Goal: Task Accomplishment & Management: Use online tool/utility

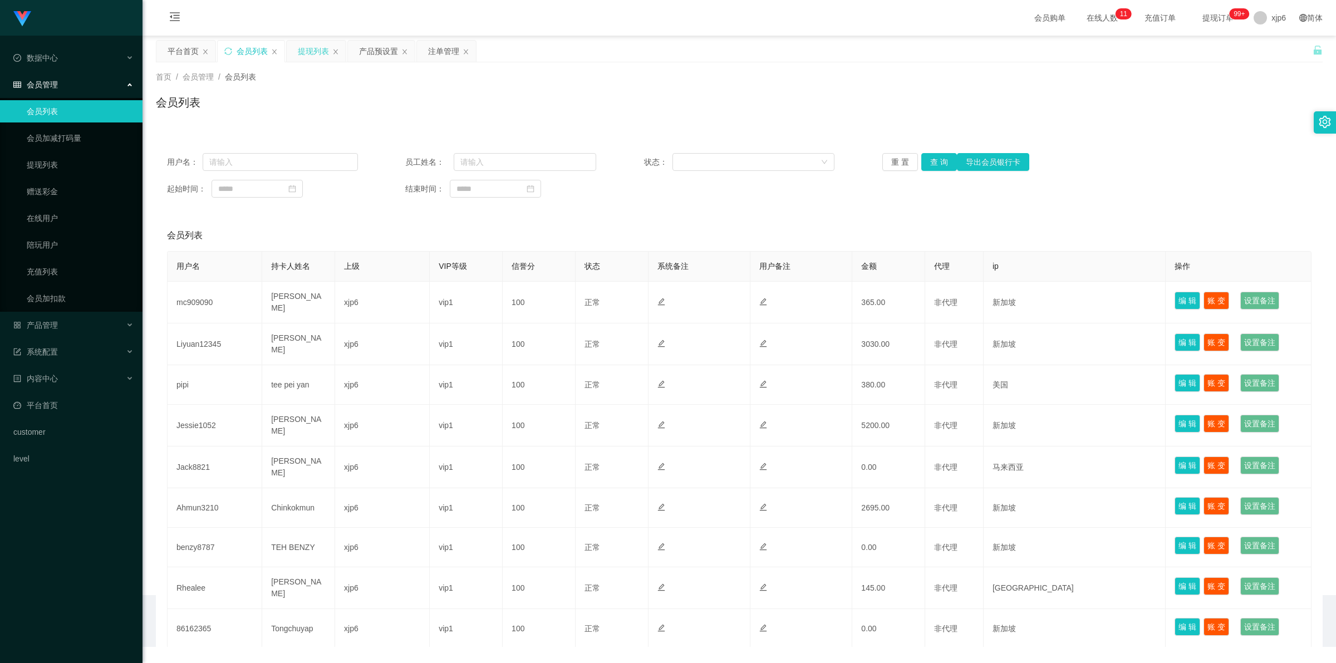
click at [293, 54] on div "提现列表" at bounding box center [316, 51] width 59 height 21
click at [386, 55] on div "产品预设置" at bounding box center [378, 51] width 39 height 21
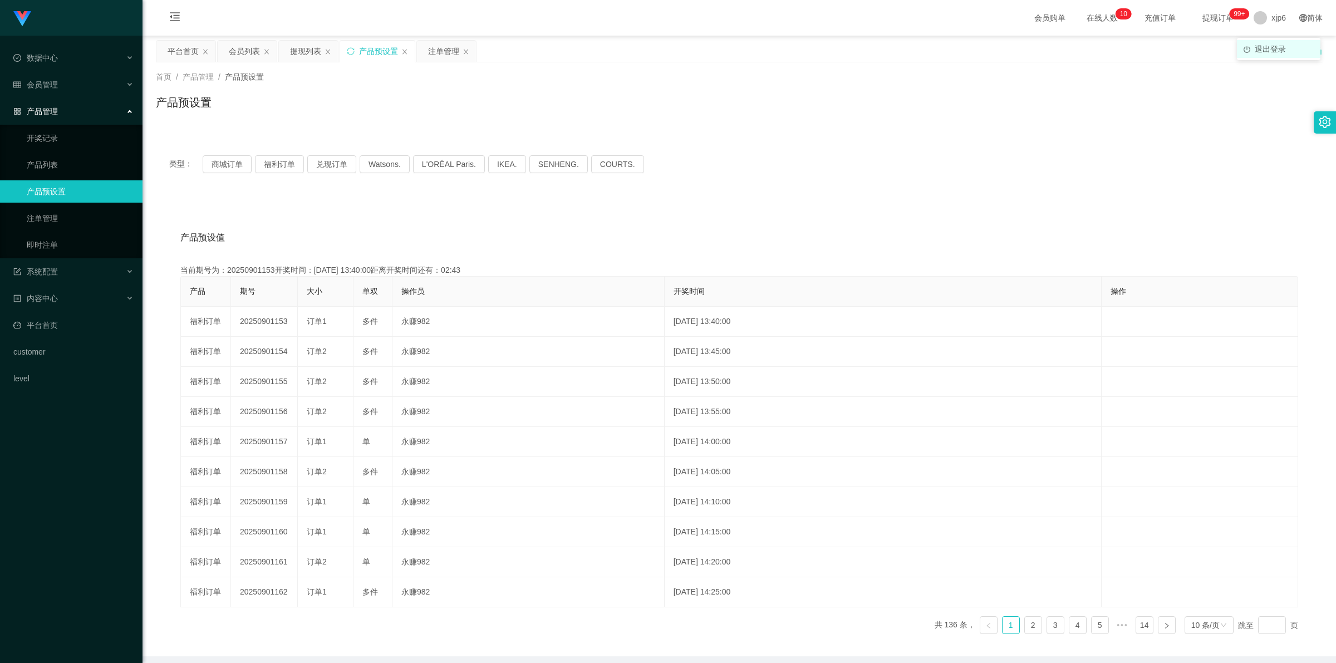
click at [1257, 48] on span "退出登录" at bounding box center [1270, 49] width 31 height 9
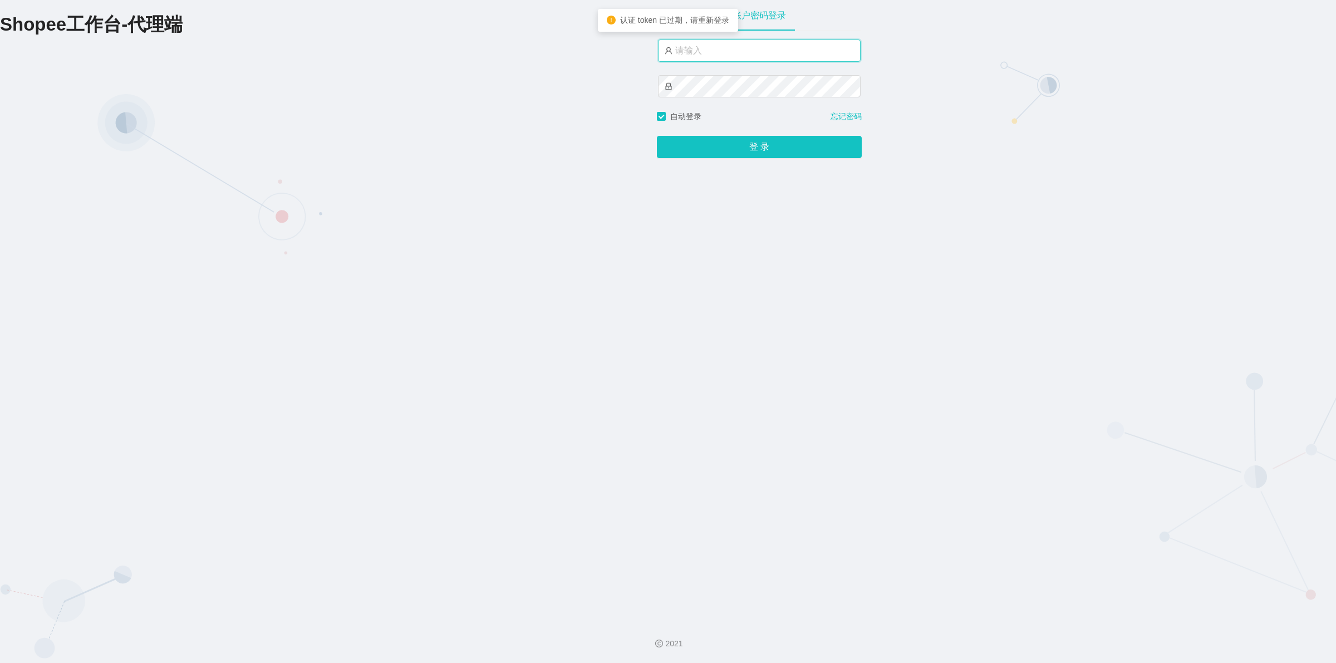
click at [745, 53] on input "text" at bounding box center [759, 51] width 203 height 22
type input "xjp3"
click at [657, 136] on button "登 录" at bounding box center [759, 147] width 205 height 22
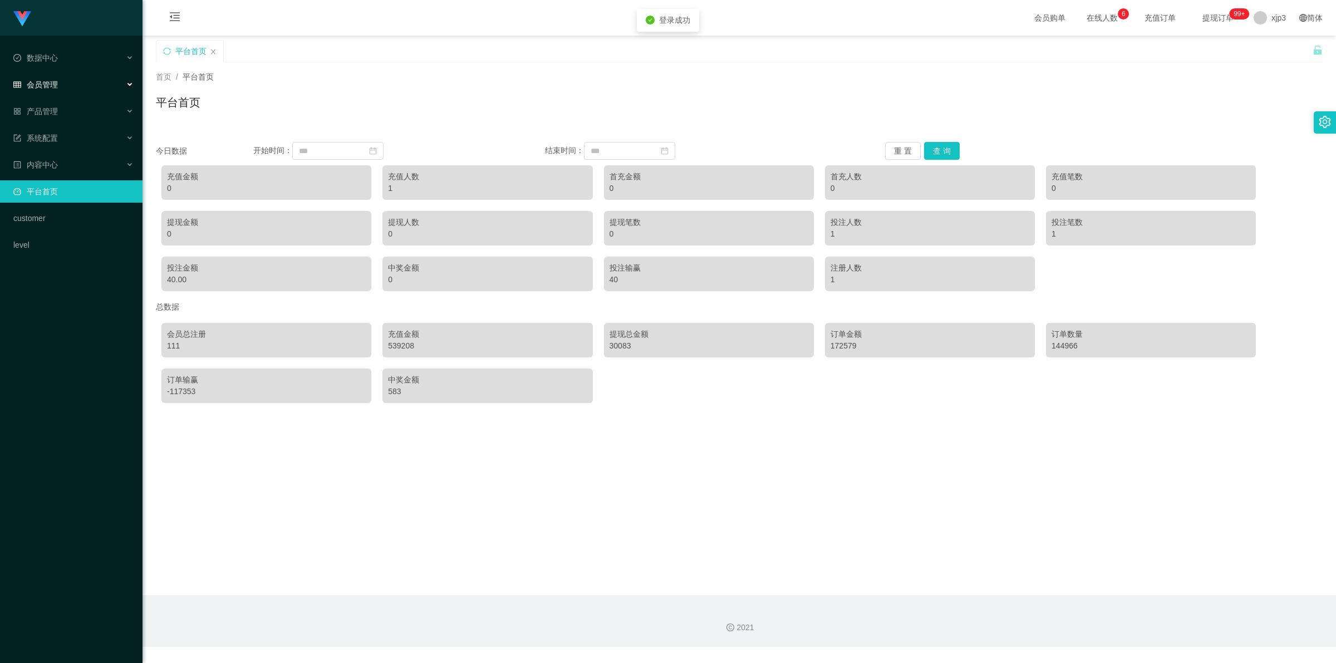
click at [53, 90] on div "会员管理" at bounding box center [71, 84] width 142 height 22
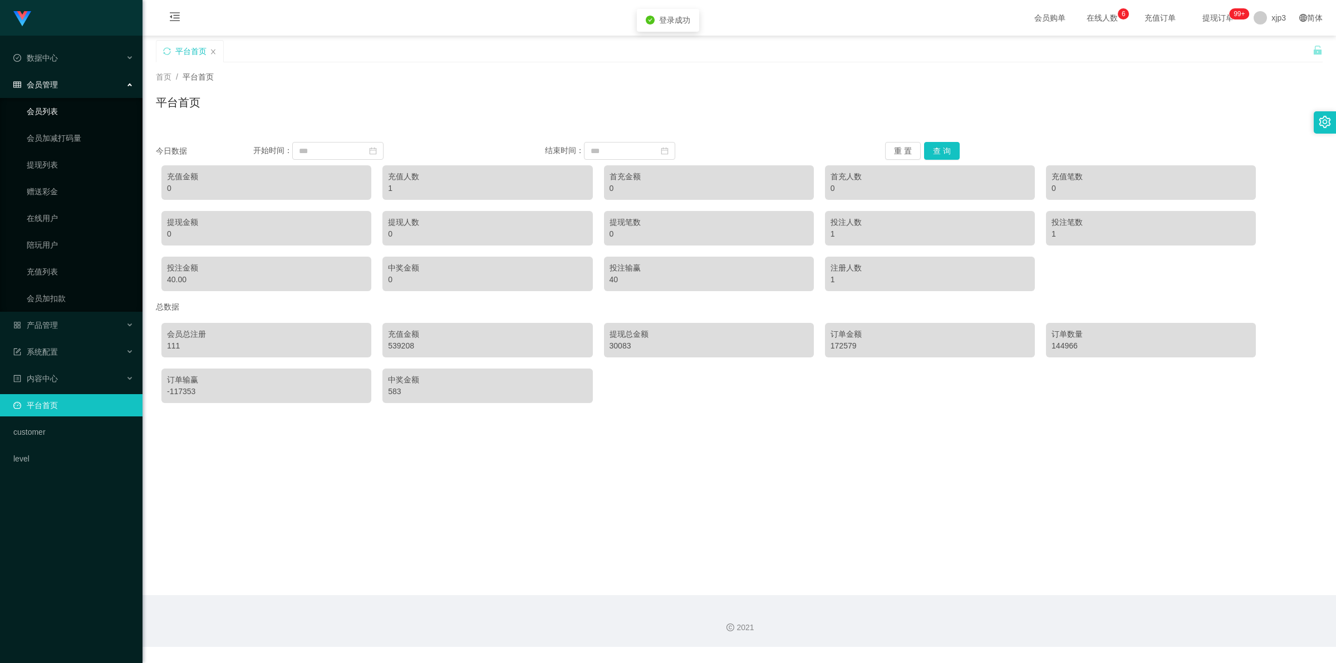
click at [53, 109] on link "会员列表" at bounding box center [80, 111] width 107 height 22
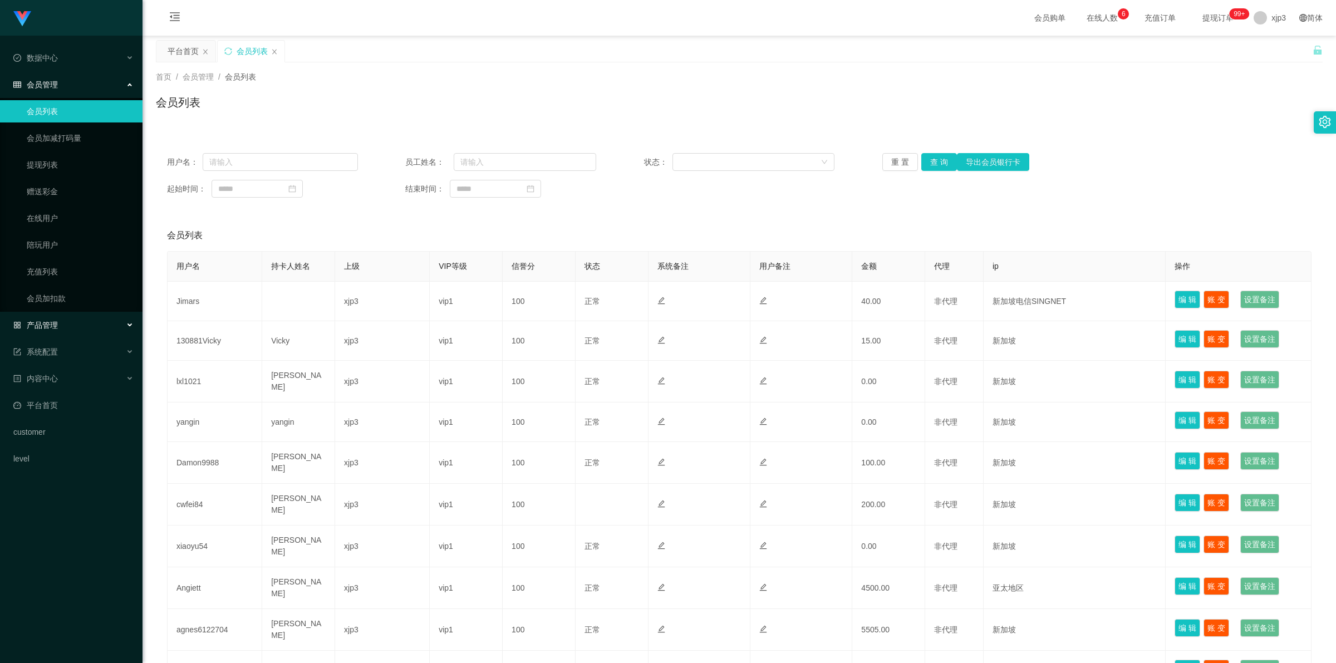
click at [45, 323] on span "产品管理" at bounding box center [35, 325] width 45 height 9
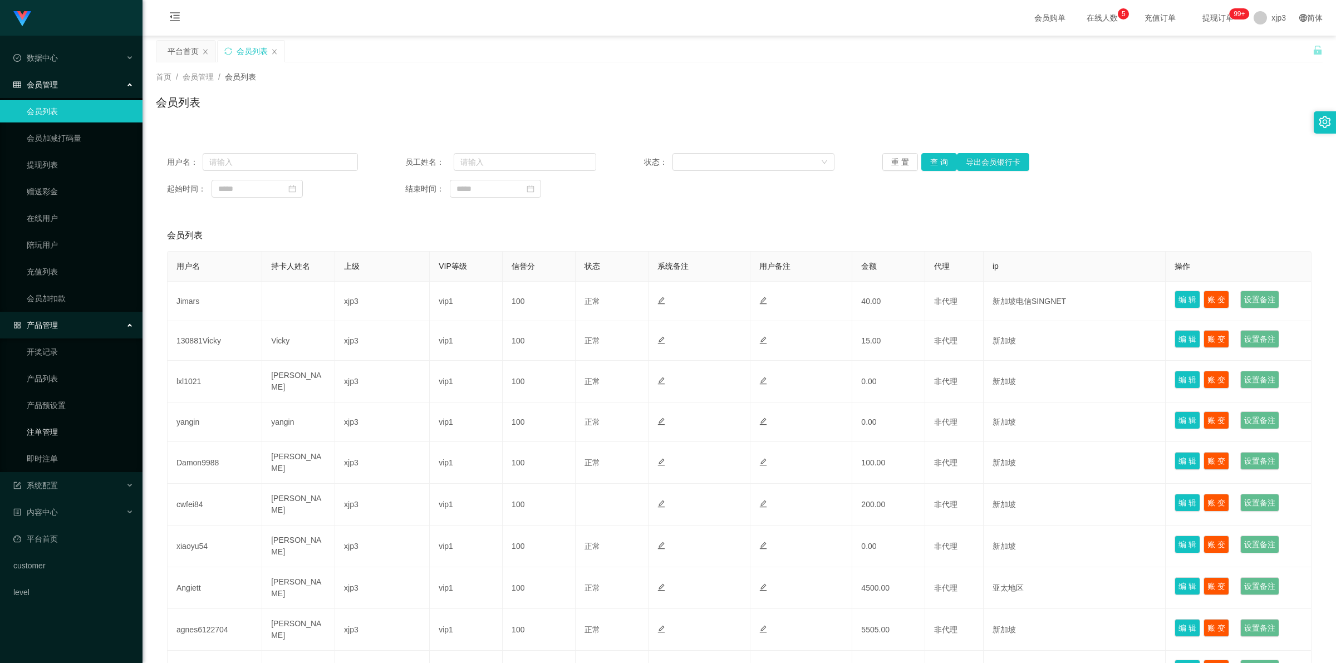
click at [45, 433] on link "注单管理" at bounding box center [80, 432] width 107 height 22
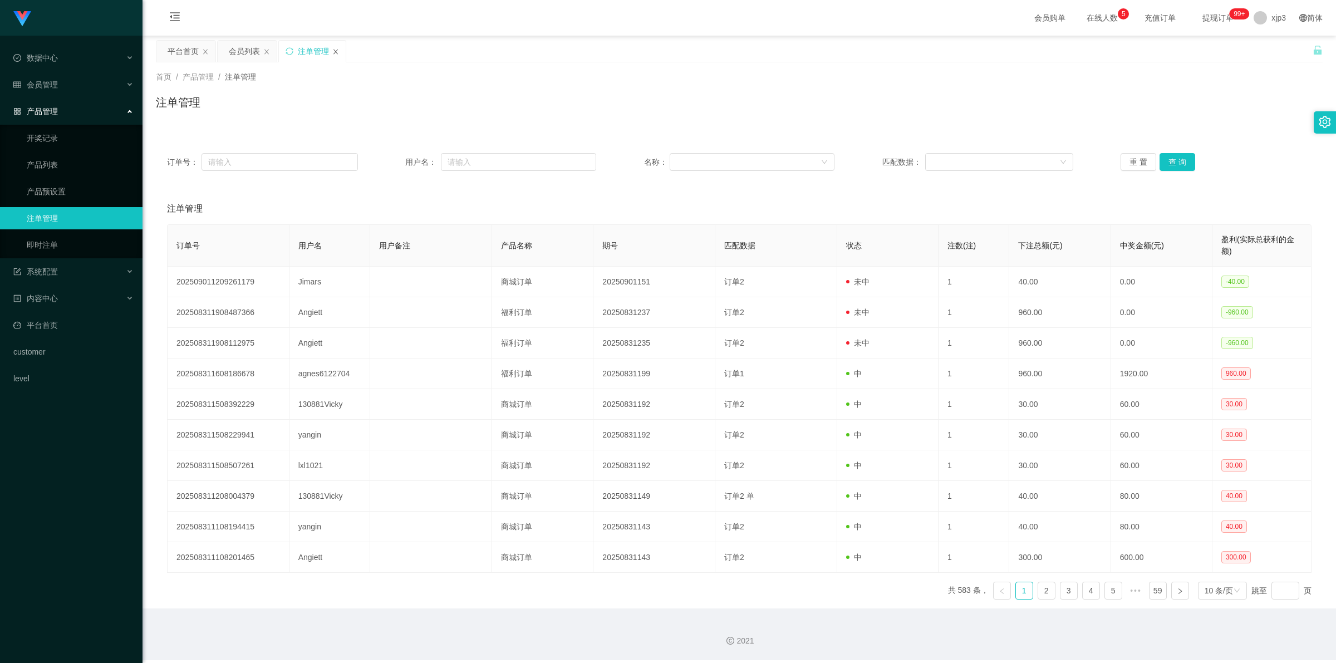
click at [337, 53] on icon "图标: close" at bounding box center [335, 51] width 7 height 7
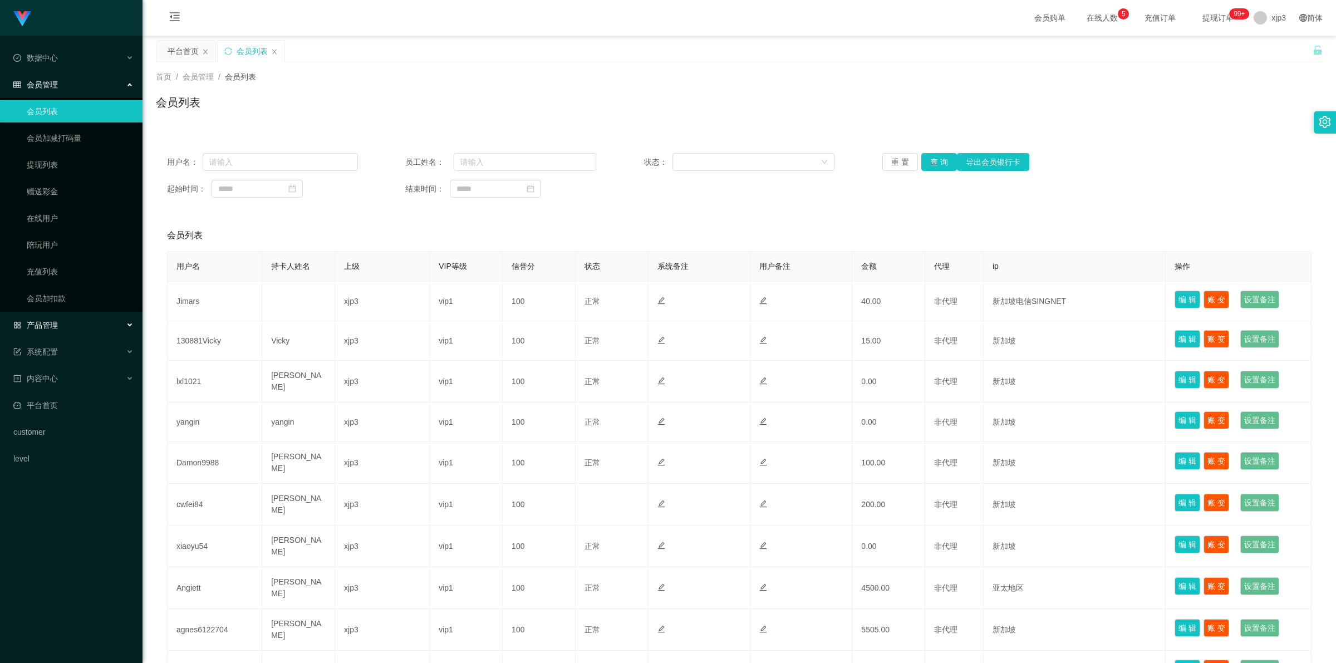
click at [42, 326] on span "产品管理" at bounding box center [35, 325] width 45 height 9
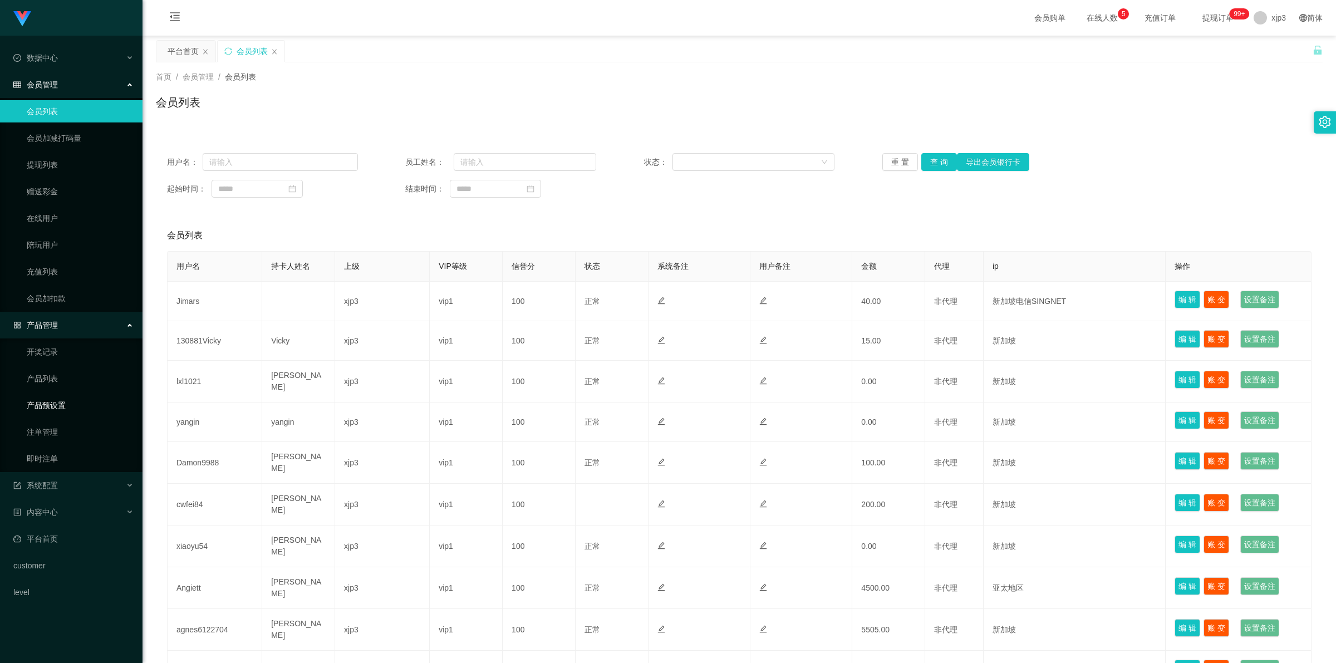
click at [58, 404] on link "产品预设置" at bounding box center [80, 405] width 107 height 22
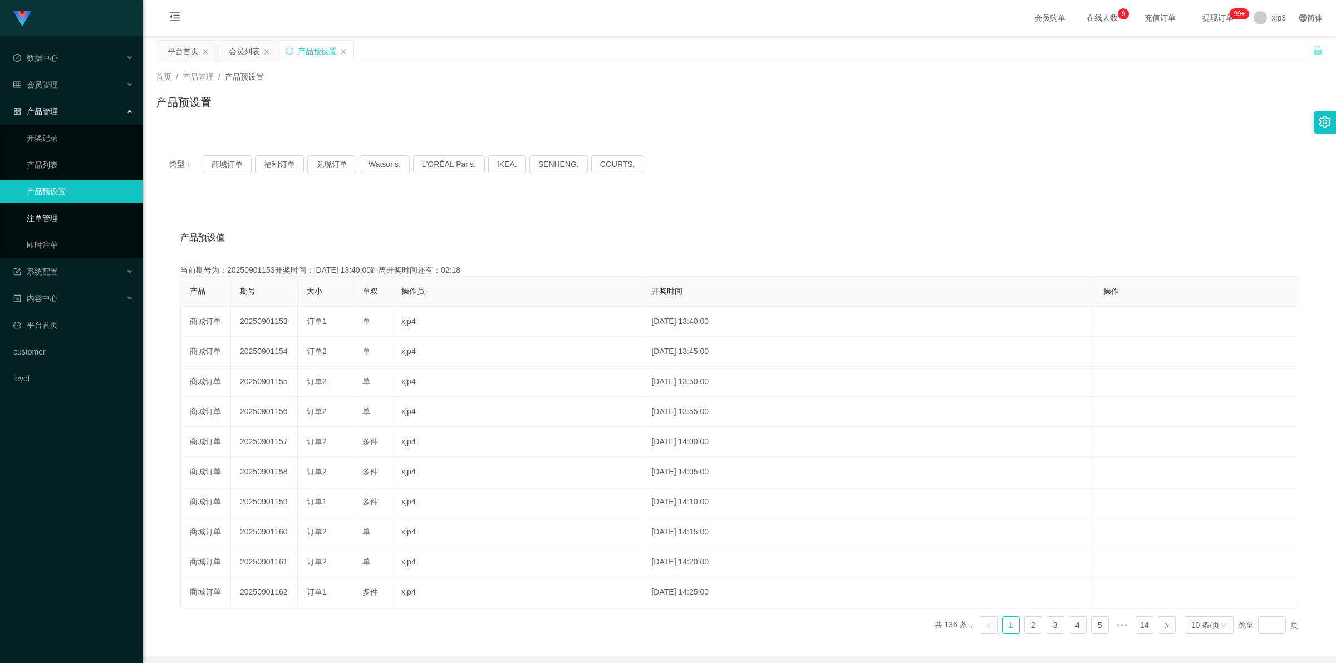
click at [56, 222] on link "注单管理" at bounding box center [80, 218] width 107 height 22
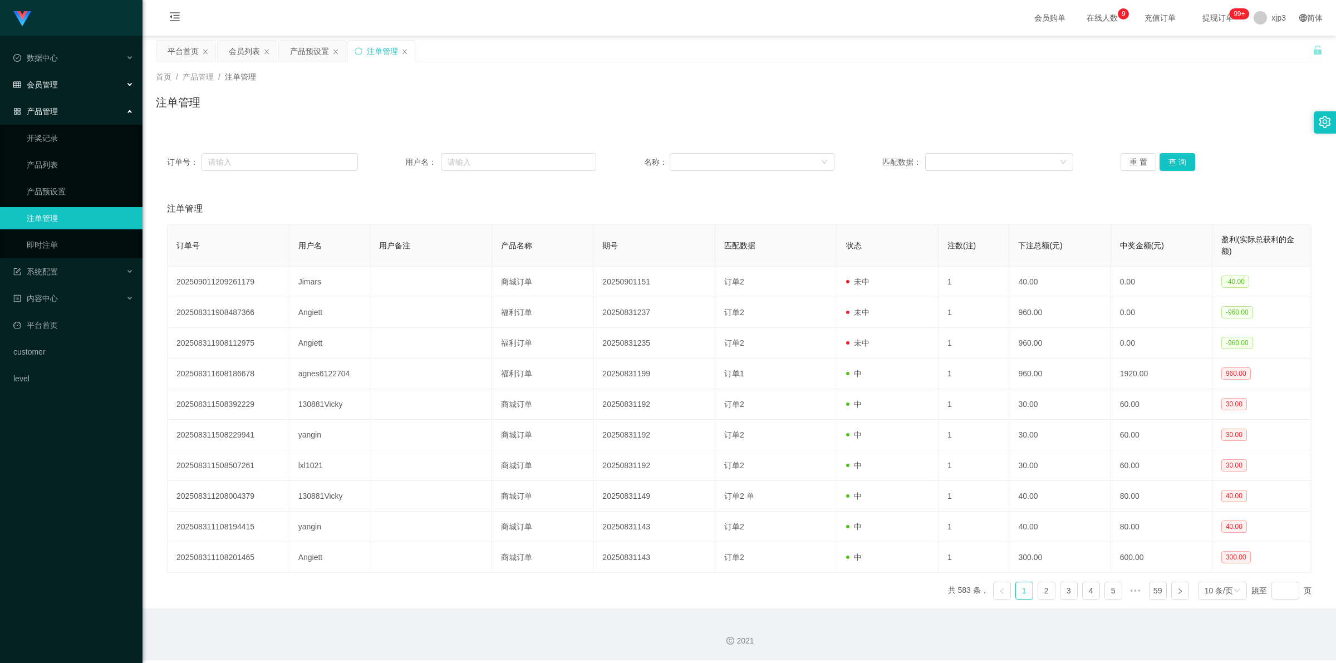
click at [59, 82] on div "会员管理" at bounding box center [71, 84] width 142 height 22
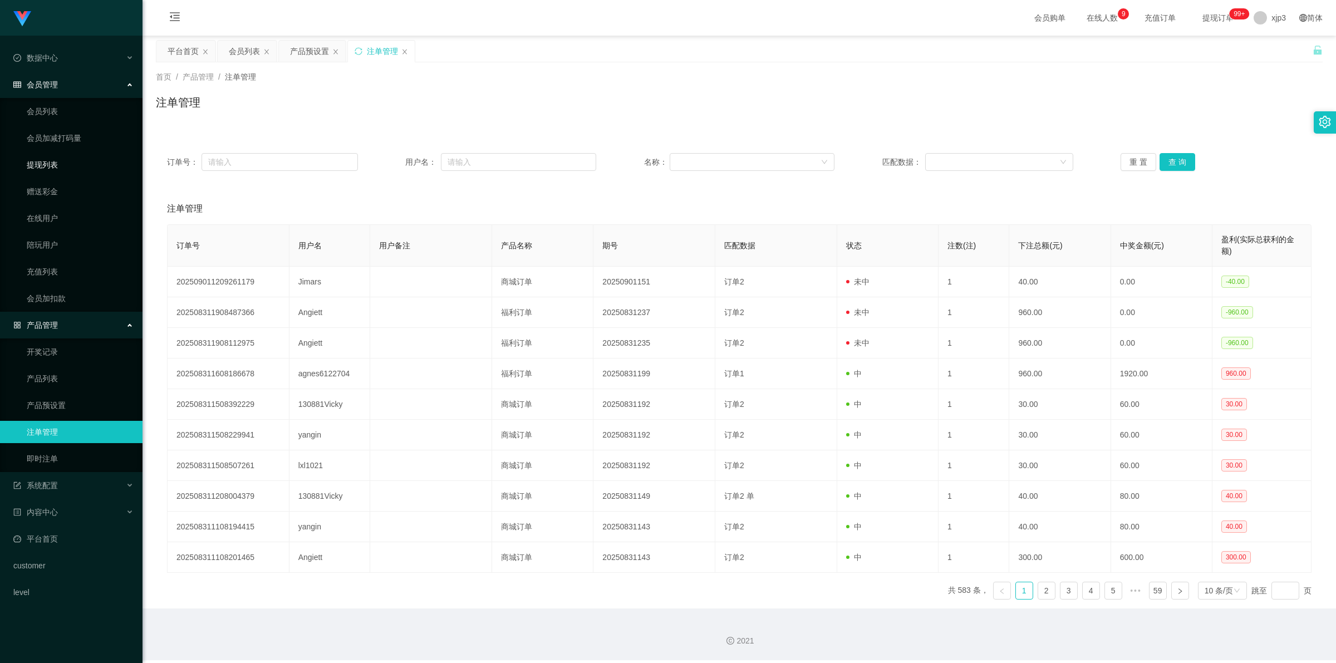
click at [53, 157] on link "提现列表" at bounding box center [80, 165] width 107 height 22
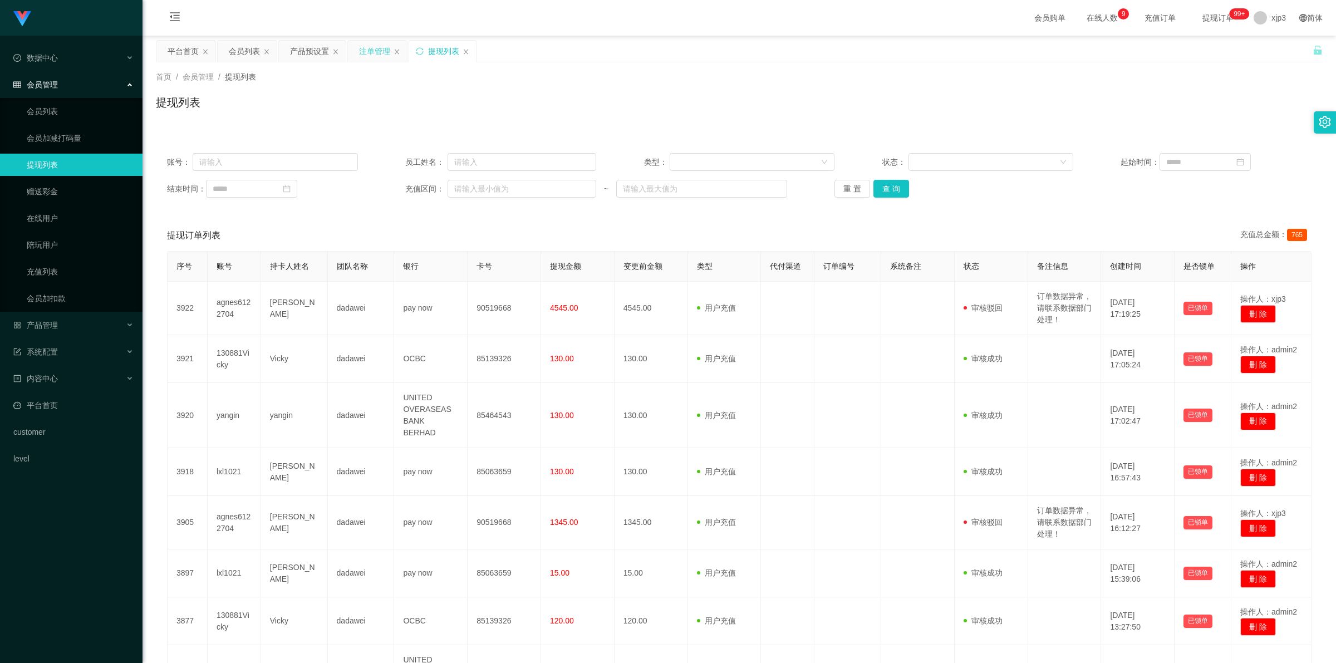
click at [377, 43] on div "注单管理" at bounding box center [374, 51] width 31 height 21
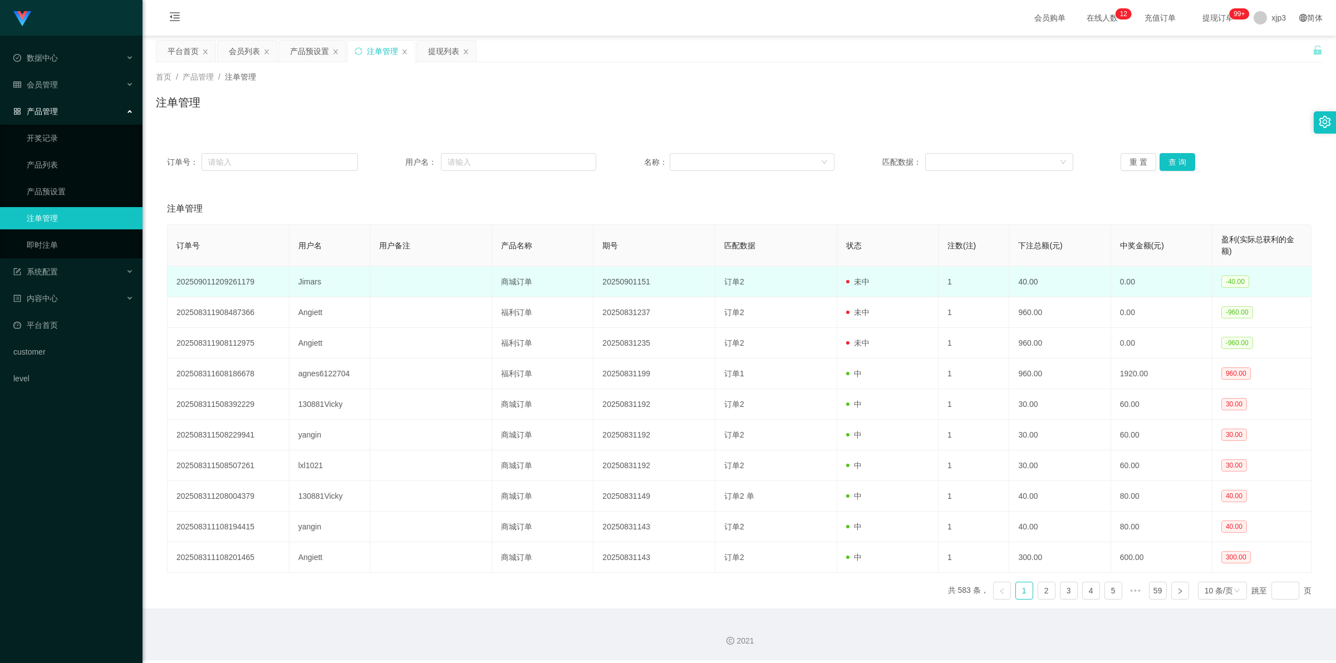
click at [313, 284] on td "Jimars" at bounding box center [329, 282] width 81 height 31
copy td "Jimars"
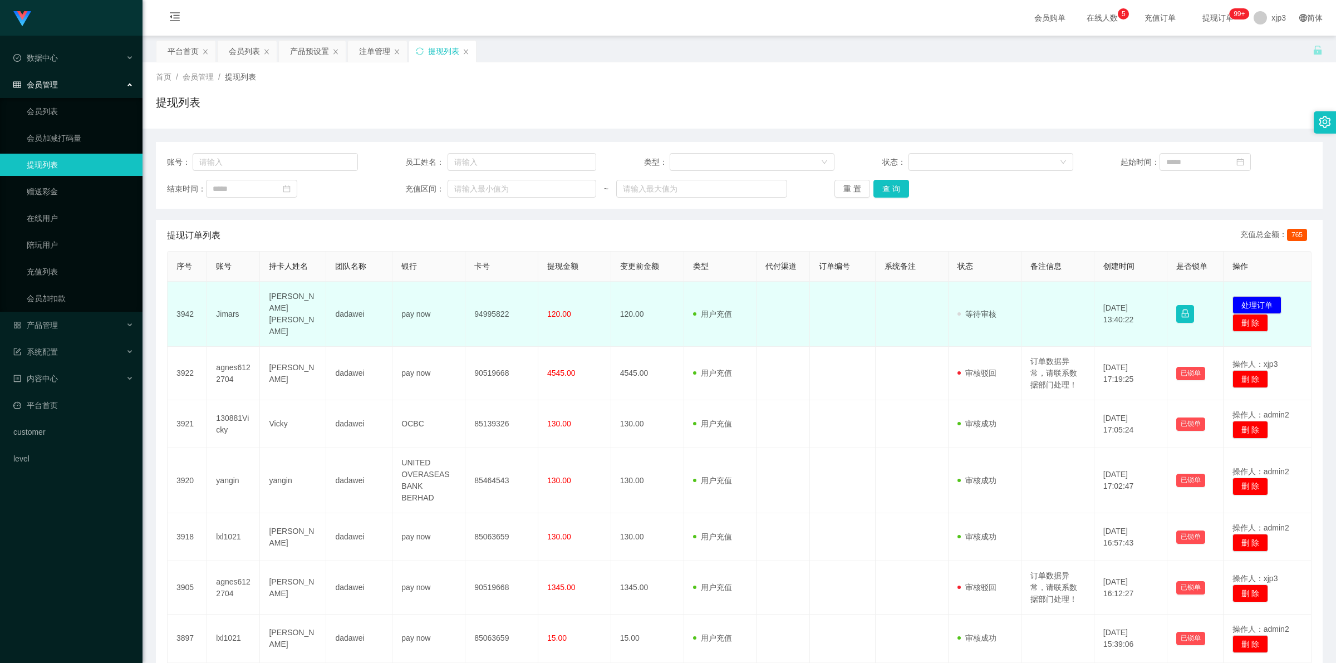
click at [225, 304] on td "Jimars" at bounding box center [233, 314] width 53 height 65
copy td "Jimars"
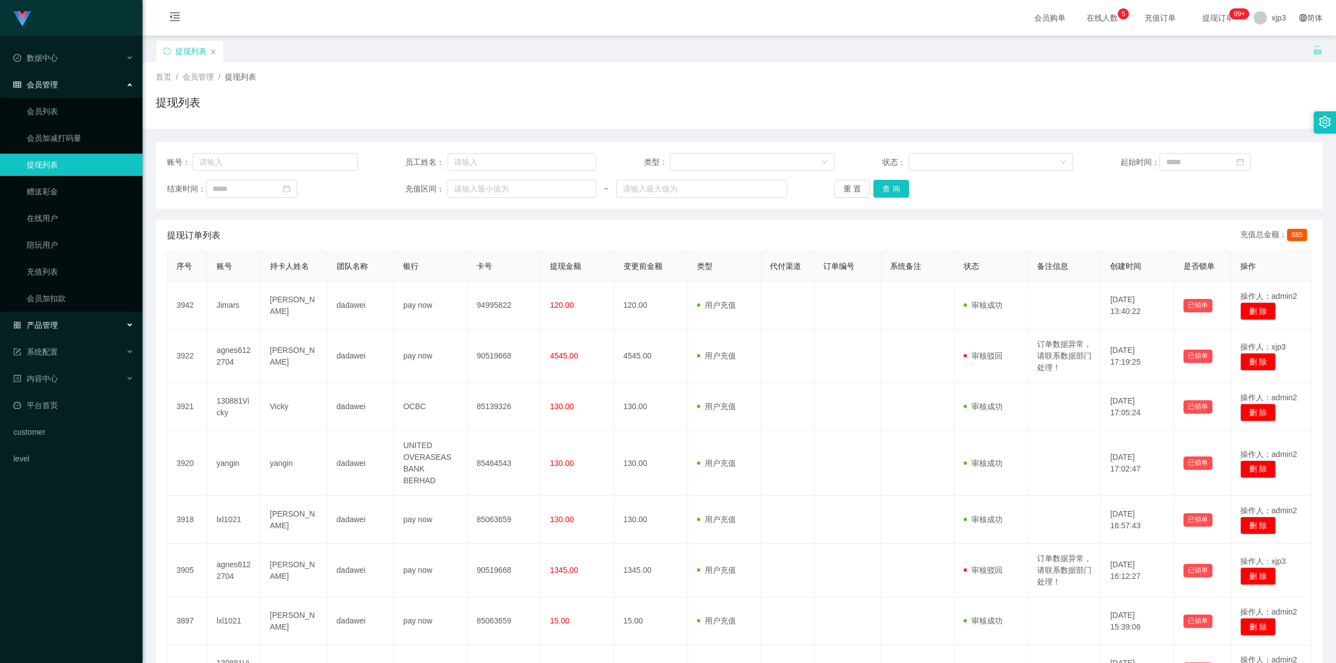
click at [55, 326] on span "产品管理" at bounding box center [35, 325] width 45 height 9
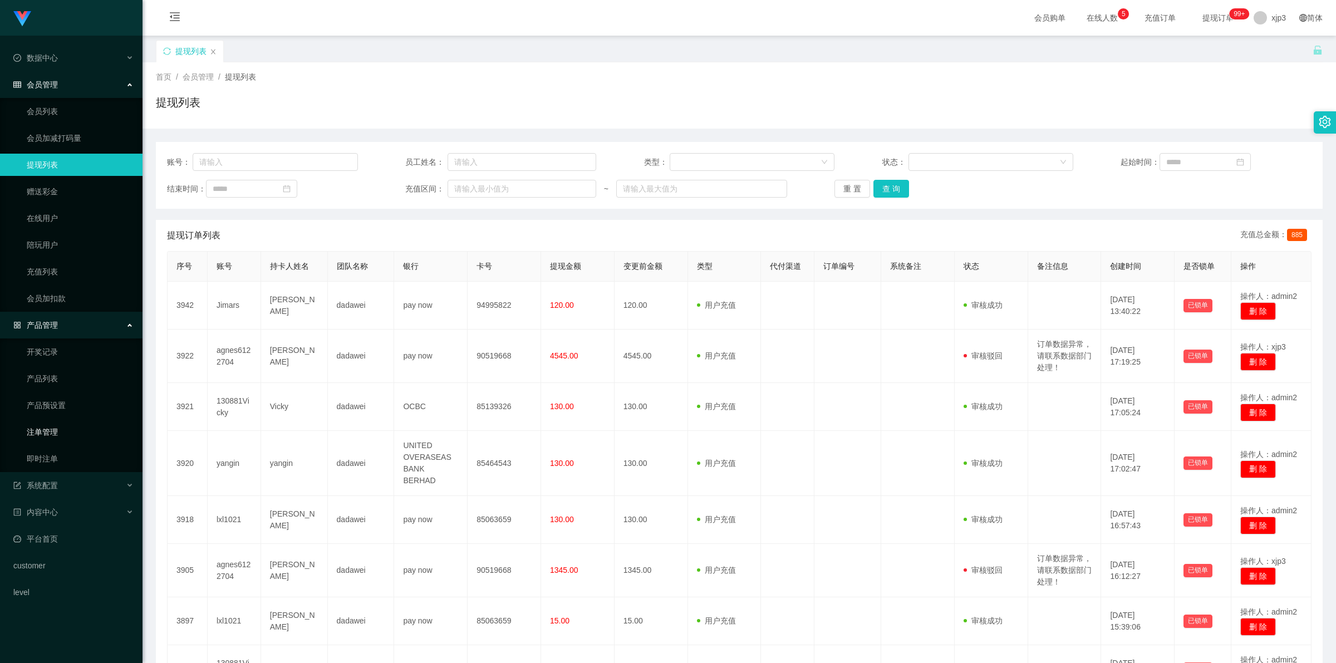
click at [56, 434] on link "注单管理" at bounding box center [80, 432] width 107 height 22
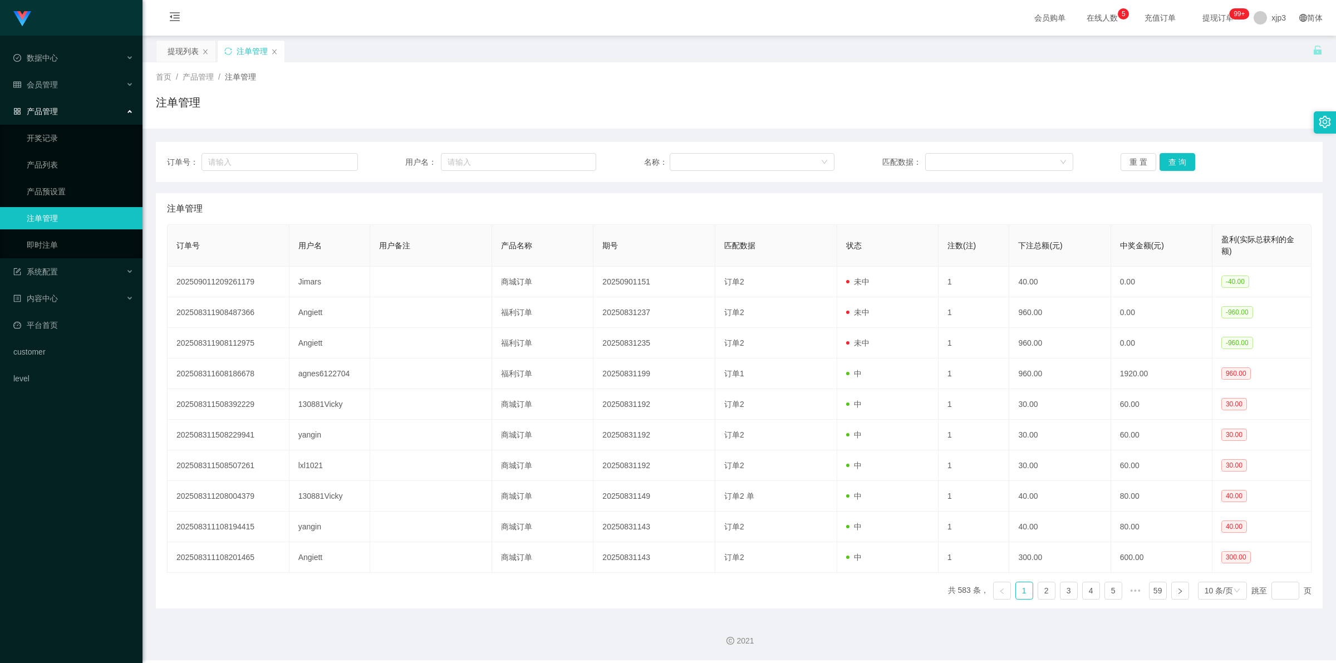
click at [276, 51] on icon "图标: close" at bounding box center [274, 51] width 7 height 7
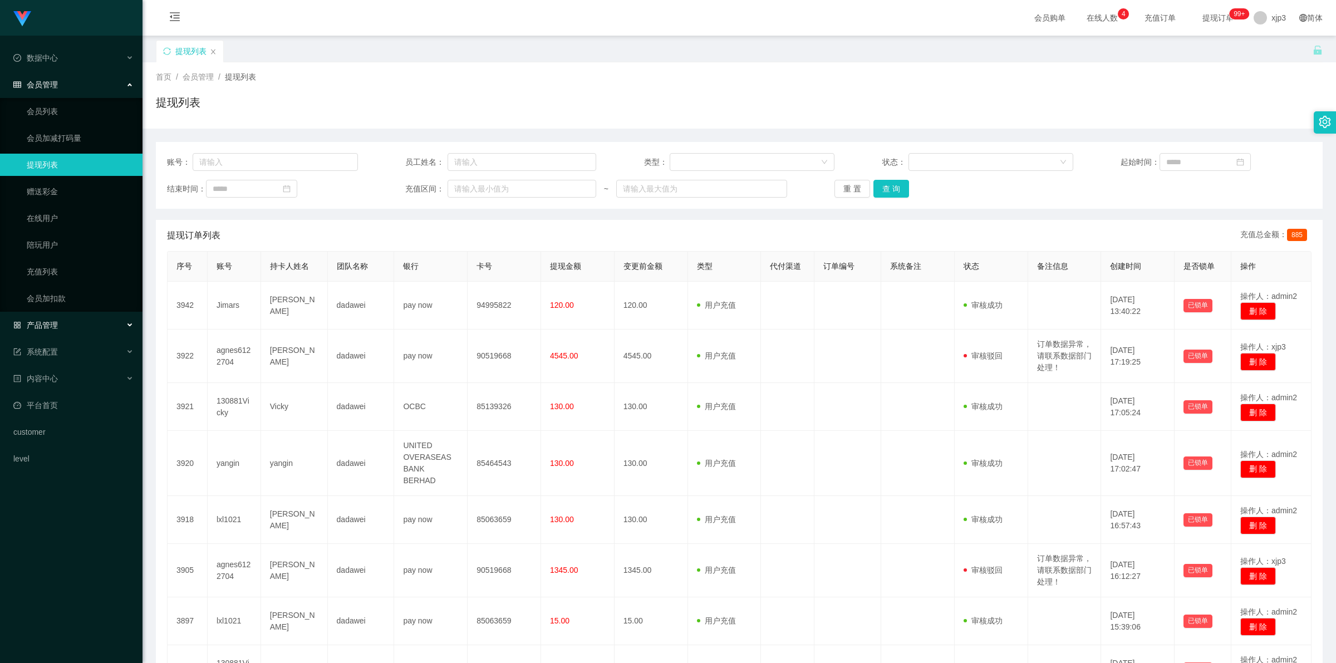
click at [48, 327] on span "产品管理" at bounding box center [35, 325] width 45 height 9
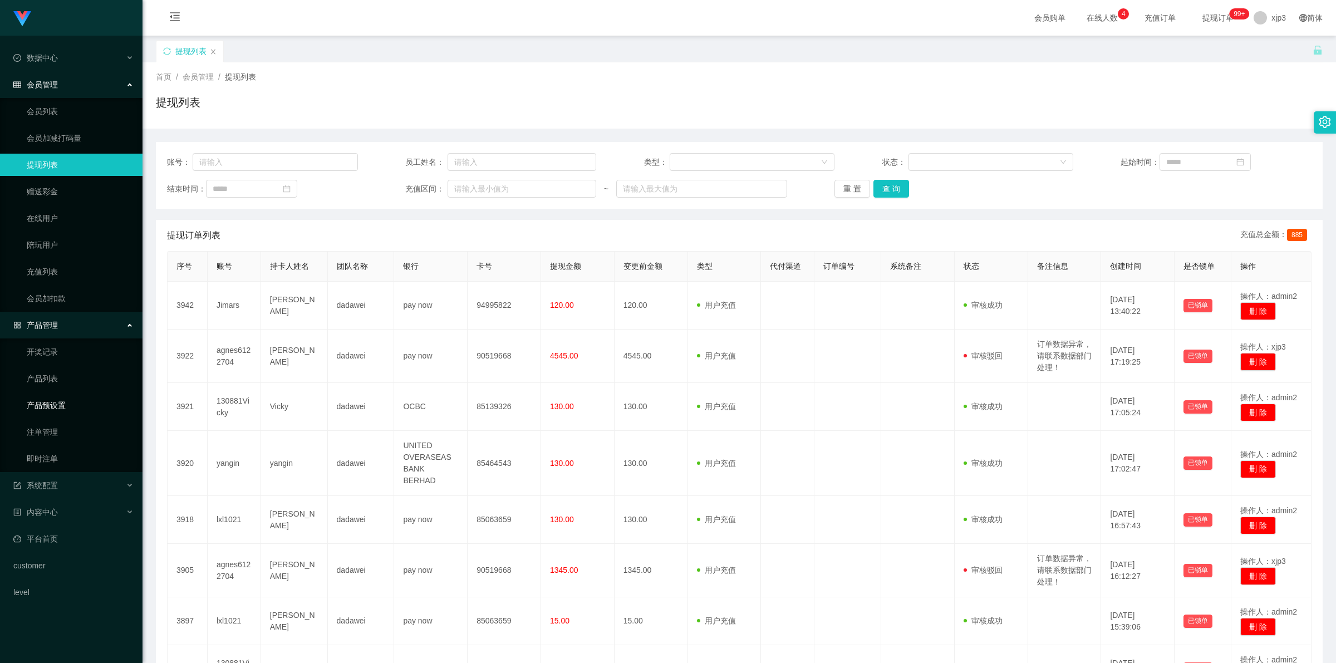
click at [55, 407] on link "产品预设置" at bounding box center [80, 405] width 107 height 22
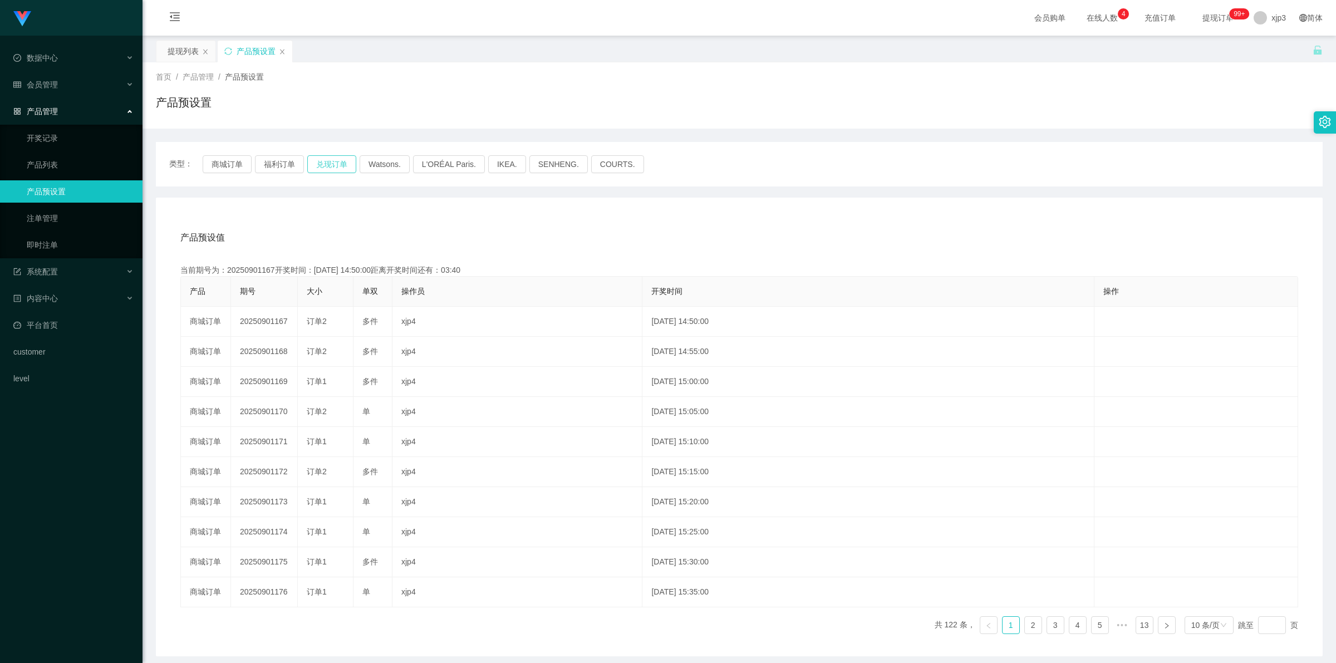
click at [332, 165] on button "兑现订单" at bounding box center [331, 164] width 49 height 18
